Goal: Information Seeking & Learning: Understand process/instructions

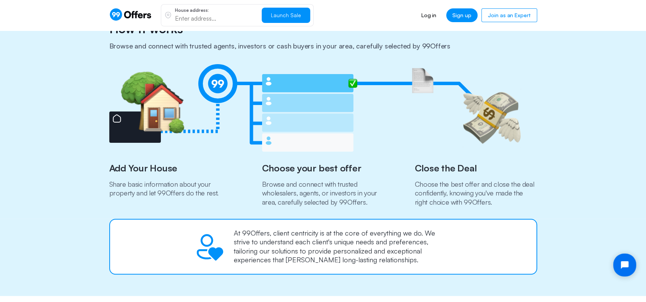
scroll to position [267, 0]
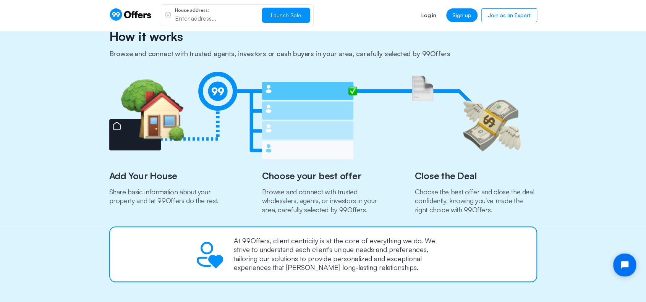
click at [559, 137] on section "How it works Browse and connect with trusted agents, investors or cash buyers i…" at bounding box center [323, 117] width 646 height 219
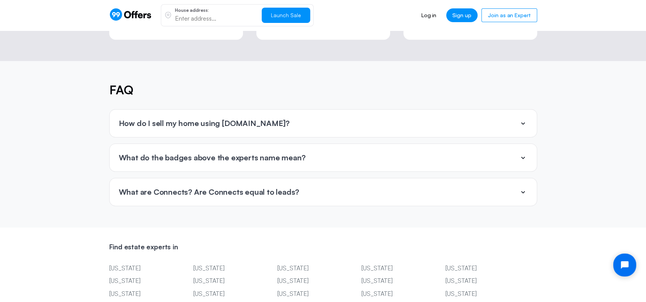
scroll to position [1719, 0]
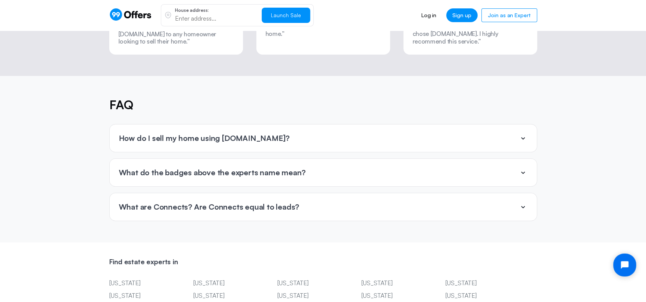
click at [242, 134] on p "How do I sell my home using [DOMAIN_NAME]?" at bounding box center [204, 138] width 171 height 8
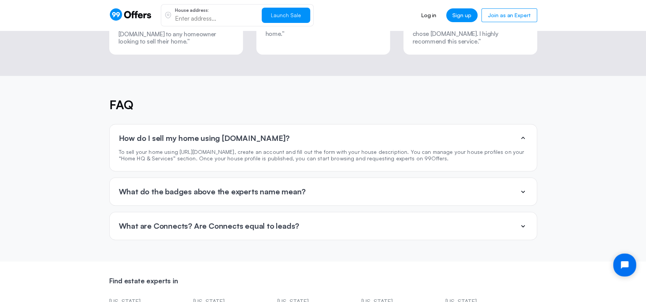
click at [242, 134] on p "How do I sell my home using [DOMAIN_NAME]?" at bounding box center [204, 138] width 171 height 8
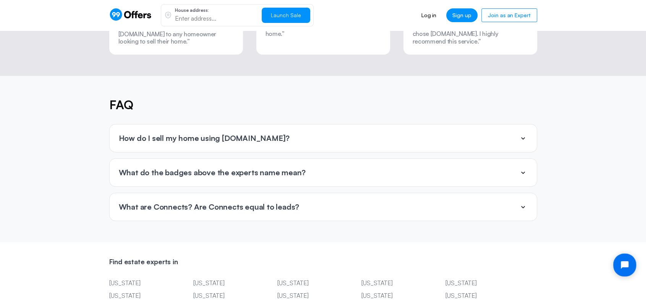
click at [238, 169] on p "What do the badges above the experts name mean?" at bounding box center [212, 173] width 187 height 8
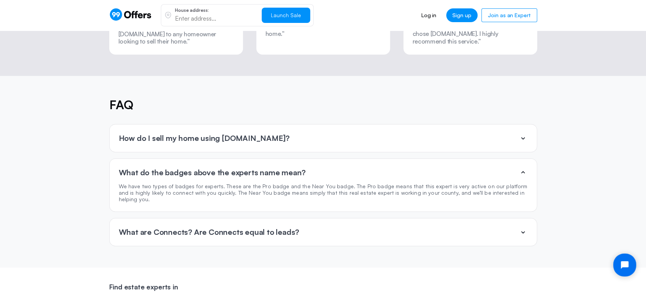
click at [238, 169] on p "What do the badges above the experts name mean?" at bounding box center [212, 173] width 187 height 8
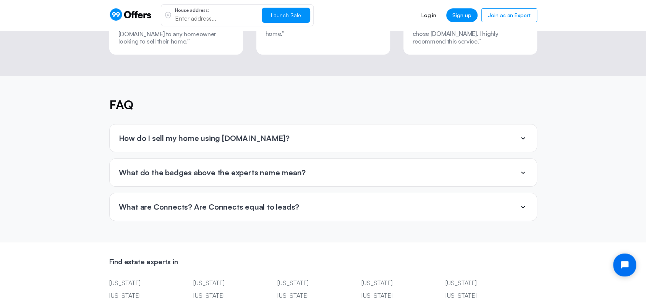
click at [242, 203] on p "What are Connects? Are Connects equal to leads?" at bounding box center [209, 207] width 181 height 8
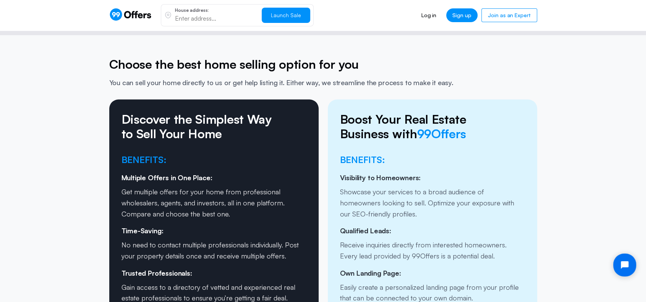
scroll to position [1031, 0]
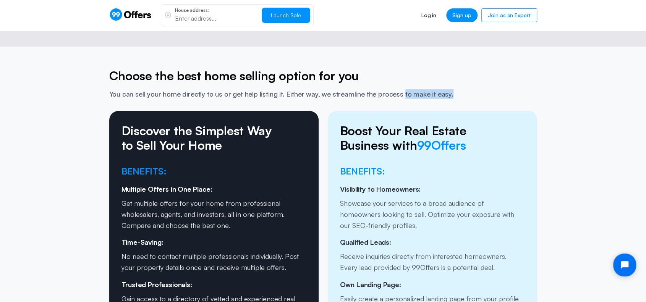
drag, startPoint x: 397, startPoint y: 80, endPoint x: 453, endPoint y: 80, distance: 56.2
click at [453, 89] on p "You can sell your home directly to us or get help listing it. Either way, we st…" at bounding box center [323, 94] width 428 height 10
click at [483, 89] on p "You can sell your home directly to us or get help listing it. Either way, we st…" at bounding box center [323, 94] width 428 height 10
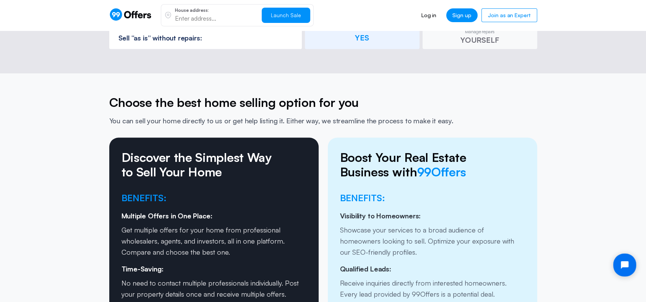
scroll to position [993, 0]
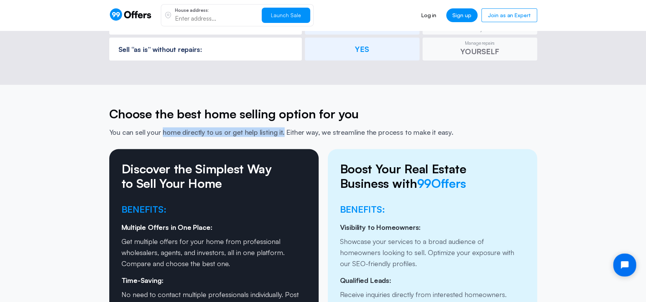
drag, startPoint x: 162, startPoint y: 118, endPoint x: 280, endPoint y: 118, distance: 117.3
click at [280, 128] on p "You can sell your home directly to us or get help listing it. Either way, we st…" at bounding box center [323, 133] width 428 height 10
click at [61, 135] on section "Choose the best home selling option for you You can sell your home directly to …" at bounding box center [323, 250] width 646 height 331
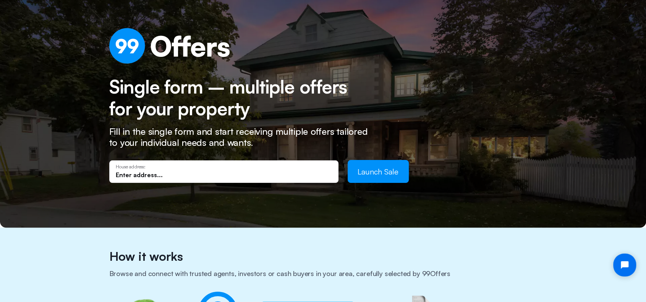
scroll to position [0, 0]
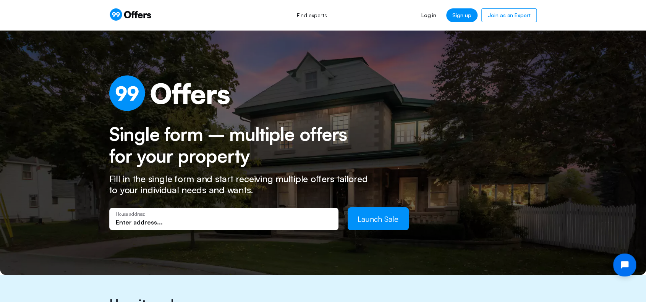
click at [136, 15] on icon at bounding box center [134, 14] width 6 height 7
